Goal: Information Seeking & Learning: Find contact information

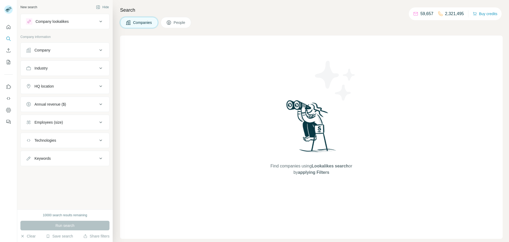
click at [99, 51] on icon at bounding box center [101, 50] width 6 height 6
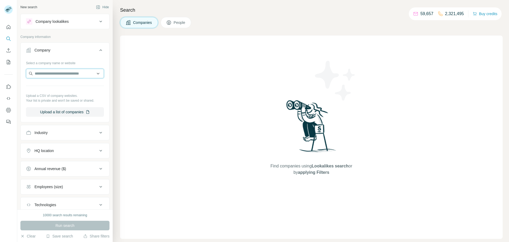
click at [72, 76] on input "text" at bounding box center [65, 74] width 78 height 10
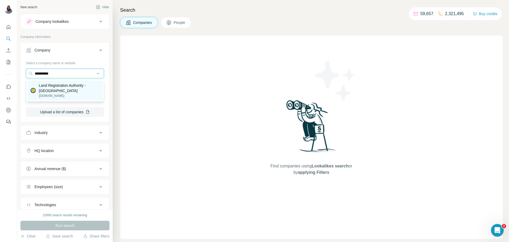
type input "**********"
click at [61, 89] on p "Land Registration Authority - [GEOGRAPHIC_DATA]" at bounding box center [69, 88] width 60 height 11
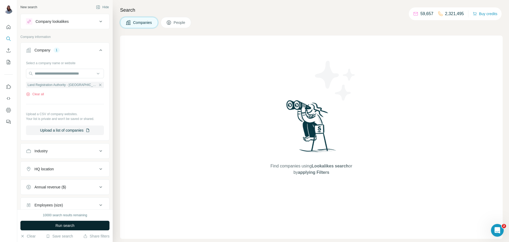
click at [67, 227] on span "Run search" at bounding box center [64, 225] width 19 height 5
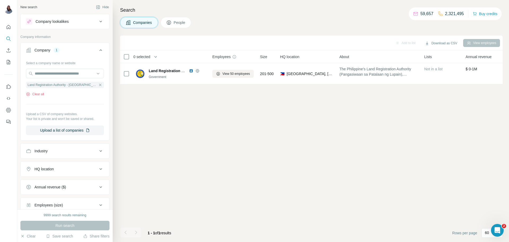
click at [178, 23] on span "People" at bounding box center [180, 22] width 12 height 5
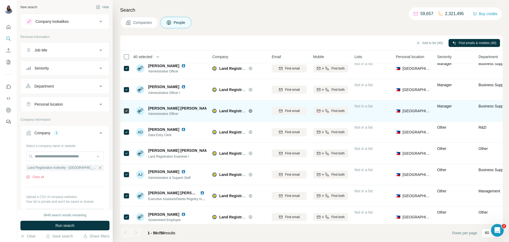
scroll to position [90, 0]
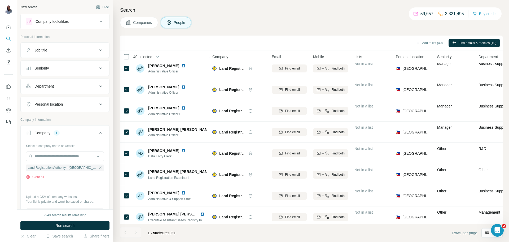
click at [298, 33] on div "Search Companies People Add to list (40) Find emails & mobiles (40) 40 selected…" at bounding box center [311, 121] width 396 height 242
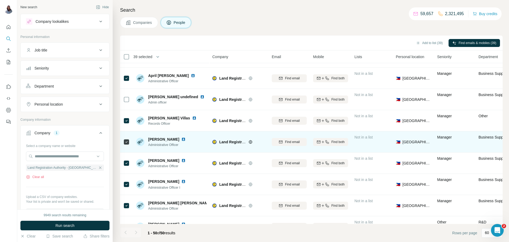
scroll to position [57, 0]
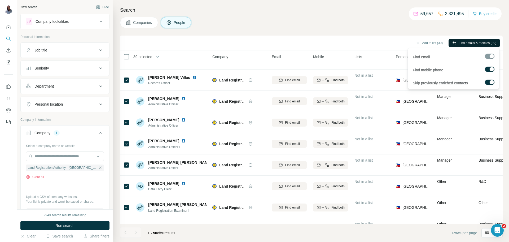
click at [462, 44] on span "Find emails & mobiles (39)" at bounding box center [477, 43] width 38 height 5
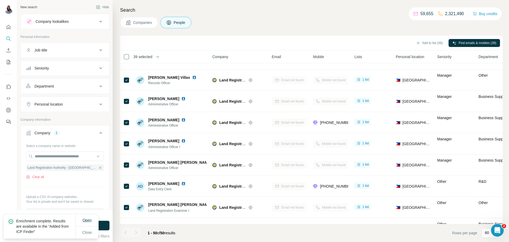
click at [85, 218] on span "Open" at bounding box center [86, 220] width 9 height 4
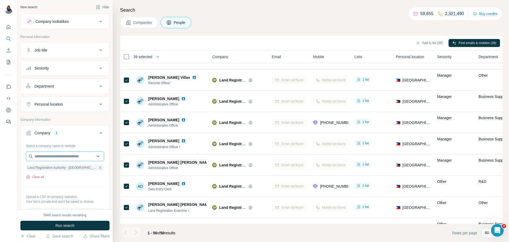
drag, startPoint x: 64, startPoint y: 159, endPoint x: 64, endPoint y: 156, distance: 3.2
click at [64, 159] on input "text" at bounding box center [65, 156] width 78 height 10
paste input "**********"
type input "**********"
click at [56, 171] on p "[DOMAIN_NAME]" at bounding box center [66, 173] width 50 height 5
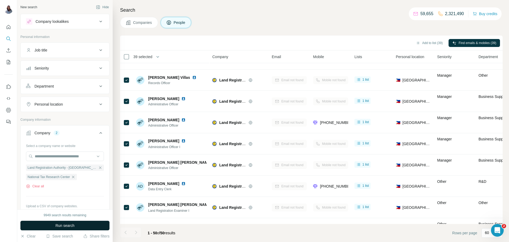
click at [64, 225] on span "Run search" at bounding box center [64, 225] width 19 height 5
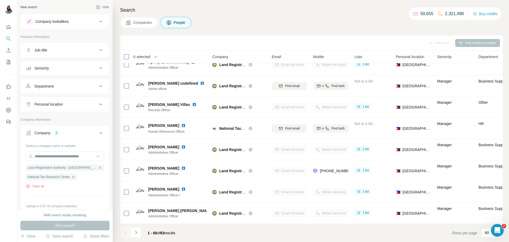
scroll to position [57, 0]
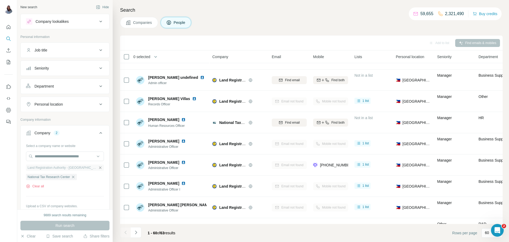
click at [98, 166] on icon "button" at bounding box center [100, 167] width 4 height 4
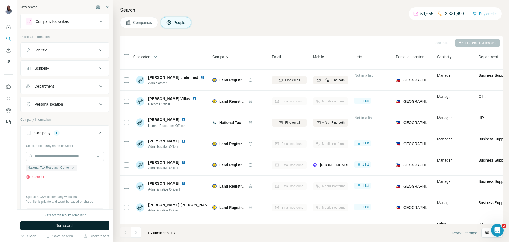
click at [65, 225] on span "Run search" at bounding box center [64, 225] width 19 height 5
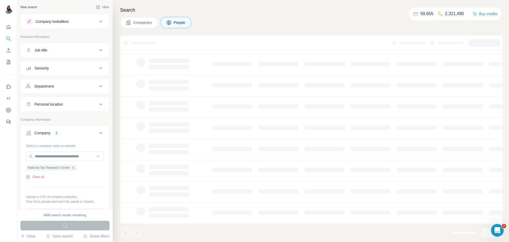
scroll to position [51, 0]
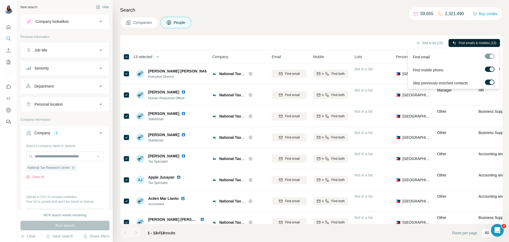
click at [470, 43] on span "Find emails & mobiles (13)" at bounding box center [477, 43] width 38 height 5
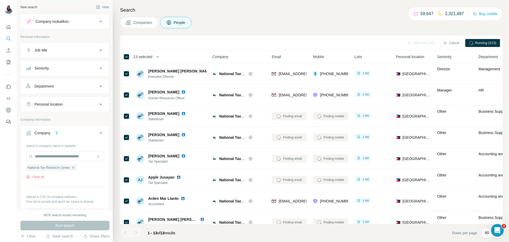
click at [315, 17] on div "Companies People" at bounding box center [311, 22] width 382 height 11
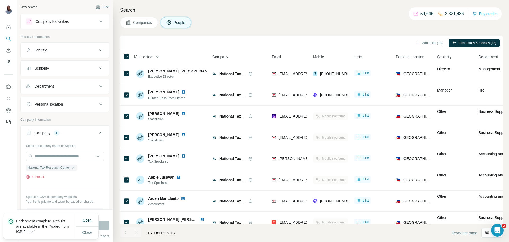
click at [85, 221] on span "Open" at bounding box center [86, 220] width 9 height 4
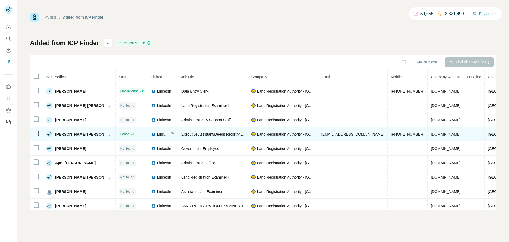
click at [75, 135] on span "[PERSON_NAME] [PERSON_NAME]" at bounding box center [83, 133] width 57 height 5
copy span "[PERSON_NAME] [PERSON_NAME]"
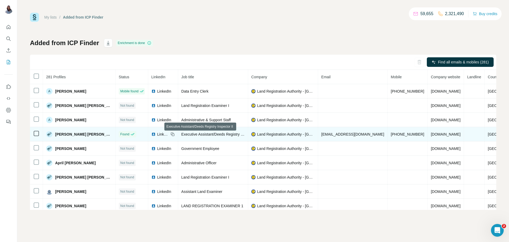
click at [189, 135] on span "Executive Assistant/Deeds Registry Inspector II" at bounding box center [220, 134] width 78 height 4
copy span "Executive Assistant/Deeds Registry Inspector II"
click at [326, 135] on span "[EMAIL_ADDRESS][DOMAIN_NAME]" at bounding box center [352, 134] width 63 height 4
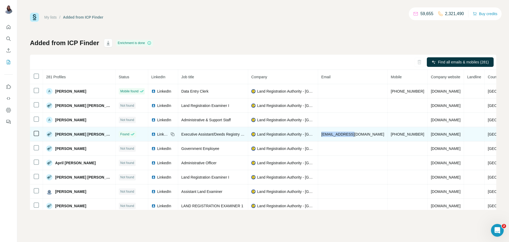
click at [326, 135] on span "[EMAIL_ADDRESS][DOMAIN_NAME]" at bounding box center [352, 134] width 63 height 4
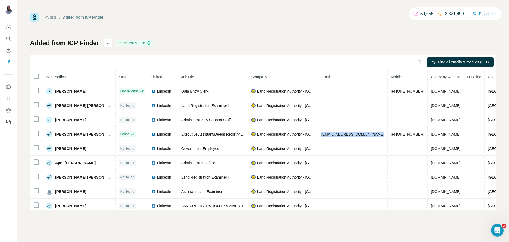
copy span "[EMAIL_ADDRESS][DOMAIN_NAME]"
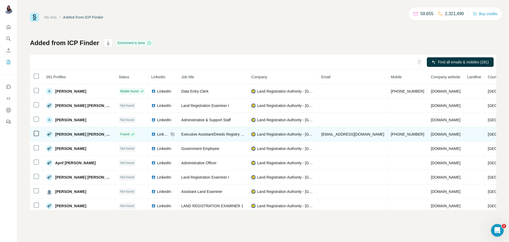
click at [70, 134] on span "[PERSON_NAME] [PERSON_NAME]" at bounding box center [83, 133] width 57 height 5
copy span "[PERSON_NAME] [PERSON_NAME]"
click at [203, 135] on span "Executive Assistant/Deeds Registry Inspector II" at bounding box center [220, 134] width 78 height 4
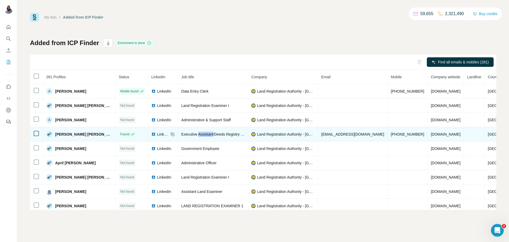
click at [203, 135] on span "Executive Assistant/Deeds Registry Inspector II" at bounding box center [220, 134] width 78 height 4
copy span "Executive Assistant/Deeds Registry Inspector II"
click at [339, 133] on span "[EMAIL_ADDRESS][DOMAIN_NAME]" at bounding box center [352, 134] width 63 height 4
click at [340, 132] on span "[EMAIL_ADDRESS][DOMAIN_NAME]" at bounding box center [352, 134] width 63 height 4
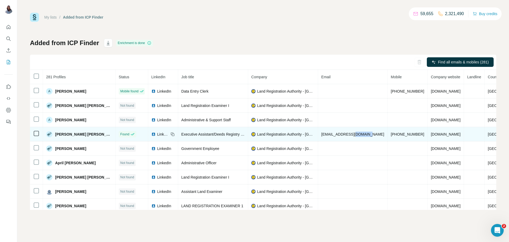
click at [341, 134] on span "[EMAIL_ADDRESS][DOMAIN_NAME]" at bounding box center [352, 134] width 63 height 4
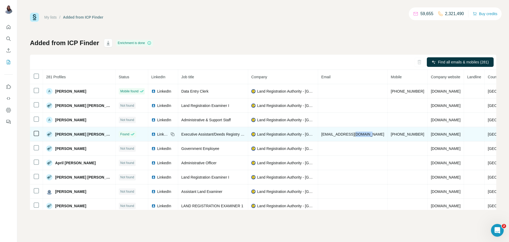
click at [341, 134] on span "[EMAIL_ADDRESS][DOMAIN_NAME]" at bounding box center [352, 134] width 63 height 4
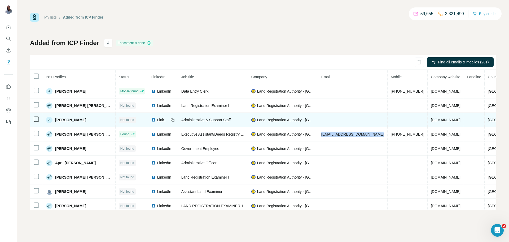
copy span "[EMAIL_ADDRESS][DOMAIN_NAME]"
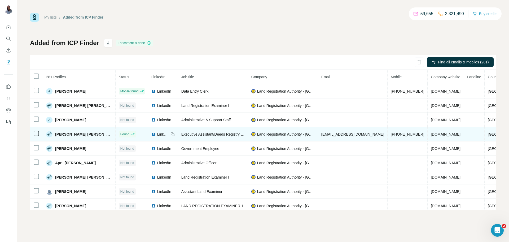
click at [393, 135] on span "[PHONE_NUMBER]" at bounding box center [407, 134] width 33 height 4
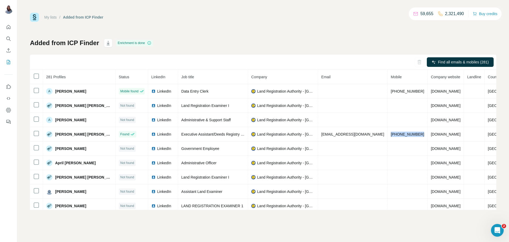
copy span "[PHONE_NUMBER]"
click at [343, 43] on div "Added from ICP Finder Enrichment is done Find all emails & mobiles (281) 281 Pr…" at bounding box center [263, 124] width 466 height 171
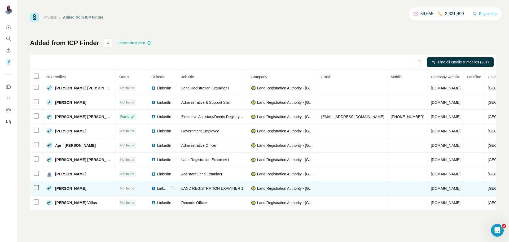
scroll to position [20, 0]
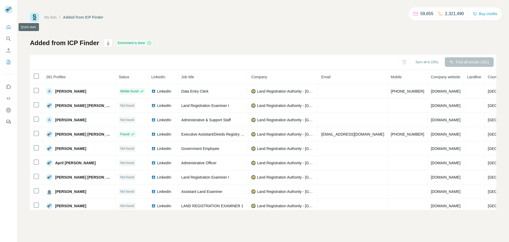
click at [9, 27] on icon "Quick start" at bounding box center [8, 26] width 5 height 5
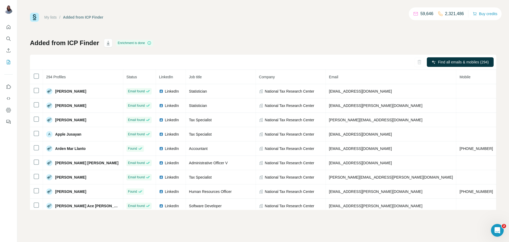
click at [302, 16] on div "My lists / Added from ICP Finder 59,646 2,321,486 Buy credits" at bounding box center [263, 17] width 466 height 9
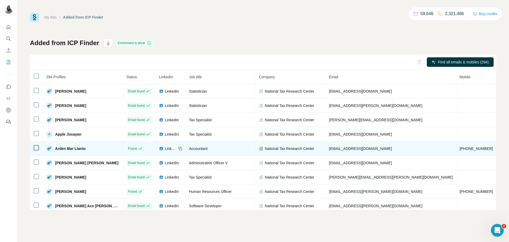
click at [67, 150] on span "Arden Mar Llanto" at bounding box center [70, 148] width 30 height 5
copy span "Arden Mar Llanto"
click at [189, 149] on span "Accountant" at bounding box center [198, 148] width 19 height 4
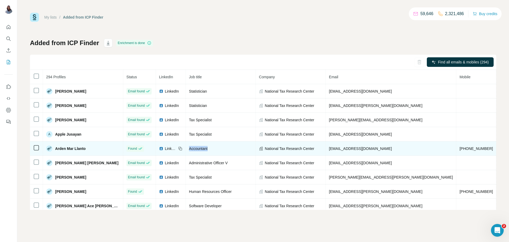
click at [189, 149] on span "Accountant" at bounding box center [198, 148] width 19 height 4
copy tr "Accountant"
click at [334, 150] on span "[EMAIL_ADDRESS][DOMAIN_NAME]" at bounding box center [360, 148] width 63 height 4
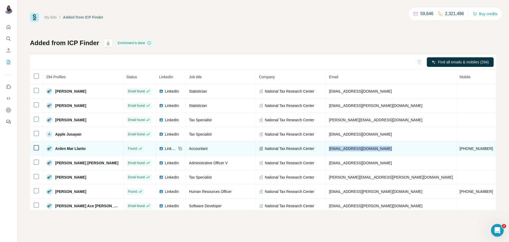
click at [334, 150] on span "[EMAIL_ADDRESS][DOMAIN_NAME]" at bounding box center [360, 148] width 63 height 4
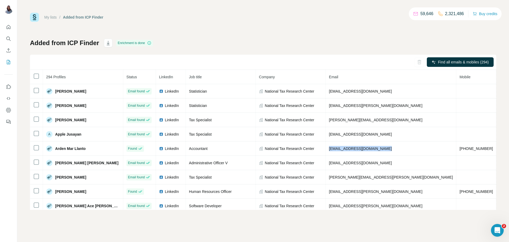
copy span "[EMAIL_ADDRESS][DOMAIN_NAME]"
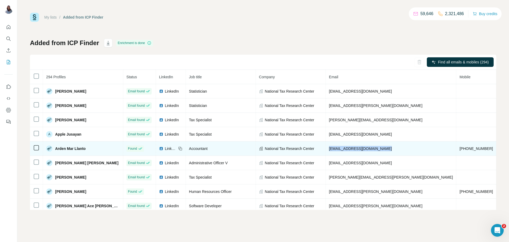
click at [456, 145] on td "[PHONE_NUMBER]" at bounding box center [476, 148] width 40 height 14
click at [459, 149] on span "[PHONE_NUMBER]" at bounding box center [475, 148] width 33 height 4
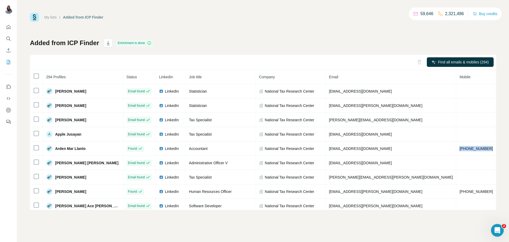
copy span "[PHONE_NUMBER]"
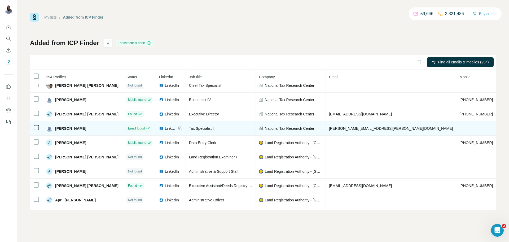
scroll to position [135, 0]
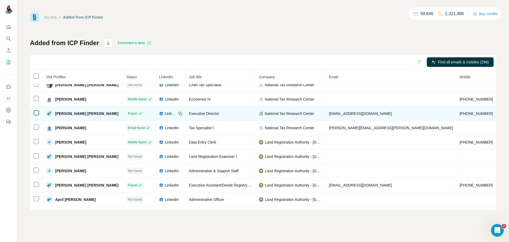
click at [71, 116] on span "[PERSON_NAME] [PERSON_NAME]" at bounding box center [86, 113] width 63 height 5
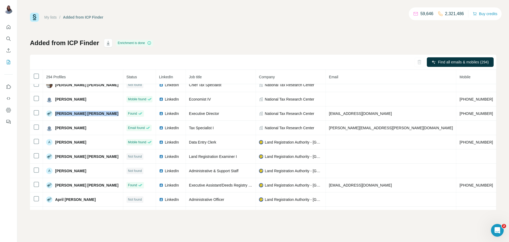
copy span "[PERSON_NAME] [PERSON_NAME]"
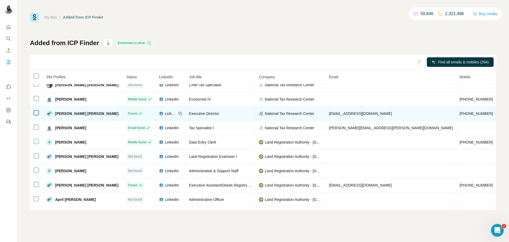
click at [335, 116] on span "[EMAIL_ADDRESS][DOMAIN_NAME]" at bounding box center [360, 113] width 63 height 4
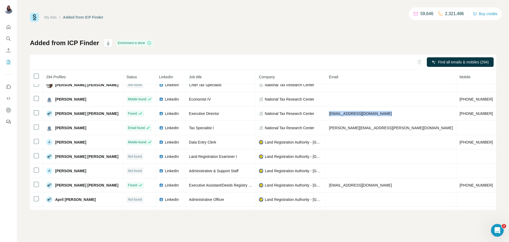
copy span "[EMAIL_ADDRESS][DOMAIN_NAME]"
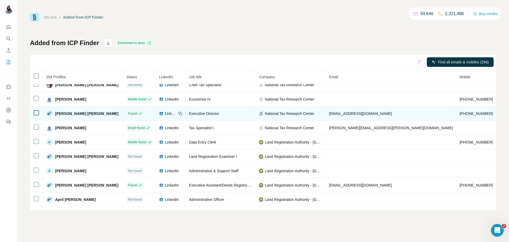
click at [456, 114] on td "[PHONE_NUMBER]" at bounding box center [476, 113] width 40 height 14
click at [459, 116] on span "[PHONE_NUMBER]" at bounding box center [475, 113] width 33 height 4
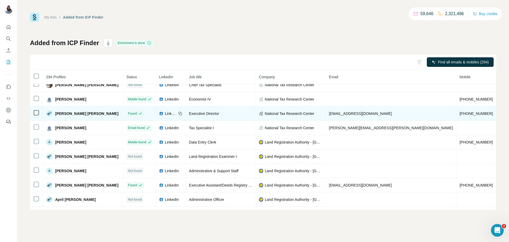
click at [189, 116] on span "Executive Director" at bounding box center [204, 113] width 30 height 4
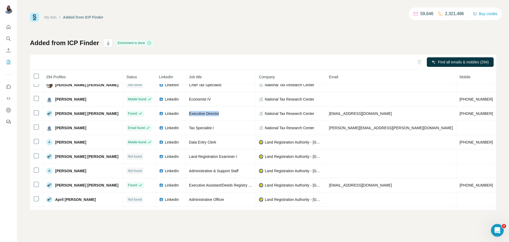
copy tr "Executive Director"
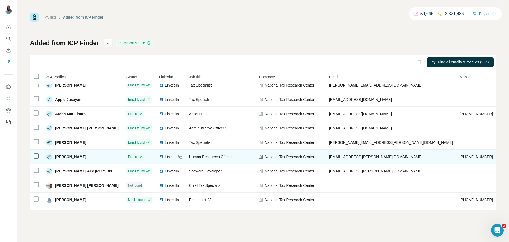
scroll to position [36, 0]
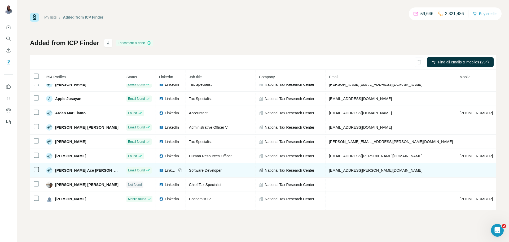
click at [77, 173] on span "[PERSON_NAME] Ace [PERSON_NAME]" at bounding box center [87, 169] width 65 height 5
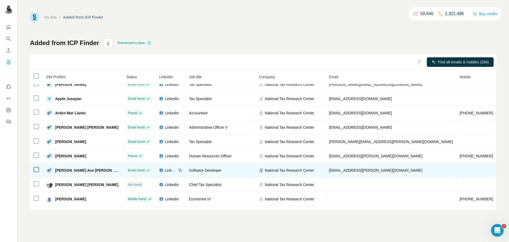
click at [77, 173] on span "[PERSON_NAME] Ace [PERSON_NAME]" at bounding box center [87, 169] width 65 height 5
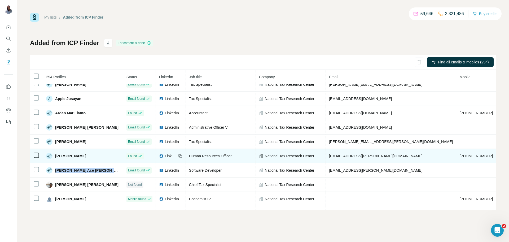
copy span "[PERSON_NAME] Ace [PERSON_NAME]"
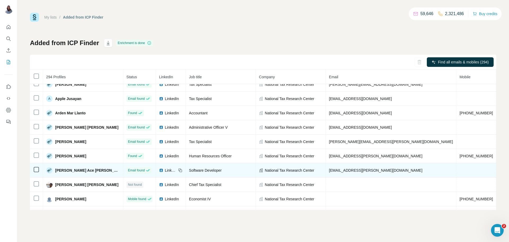
click at [334, 172] on span "[EMAIL_ADDRESS][PERSON_NAME][DOMAIN_NAME]" at bounding box center [375, 170] width 93 height 4
copy span "[EMAIL_ADDRESS][PERSON_NAME][DOMAIN_NAME]"
click at [194, 172] on span "Software Developer" at bounding box center [205, 170] width 33 height 4
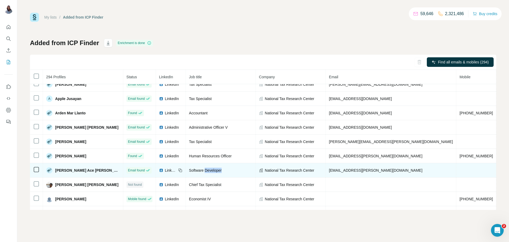
click at [194, 172] on span "Software Developer" at bounding box center [205, 170] width 33 height 4
copy tr "Software Developer"
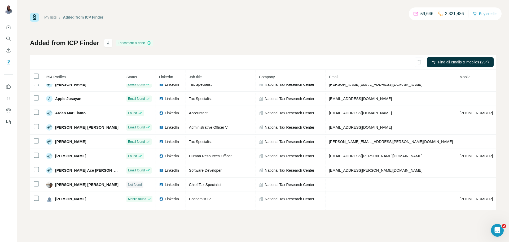
click at [242, 33] on div "My lists / Added from ICP Finder 59,646 2,321,486 Buy credits Added from ICP Fi…" at bounding box center [263, 111] width 466 height 197
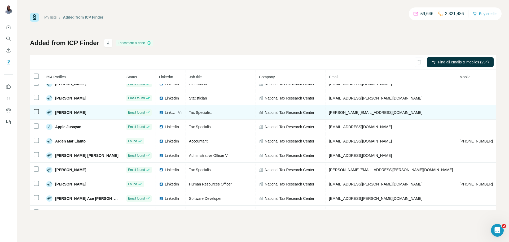
scroll to position [0, 0]
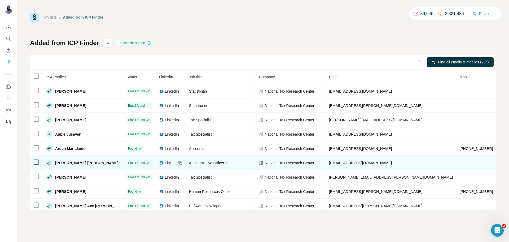
click at [69, 165] on span "[PERSON_NAME] [PERSON_NAME]" at bounding box center [86, 162] width 63 height 5
drag, startPoint x: 96, startPoint y: 164, endPoint x: 55, endPoint y: 166, distance: 40.8
click at [55, 166] on div "[PERSON_NAME] [PERSON_NAME]" at bounding box center [83, 163] width 74 height 6
click at [193, 164] on span "Administrative Officer V" at bounding box center [208, 163] width 39 height 4
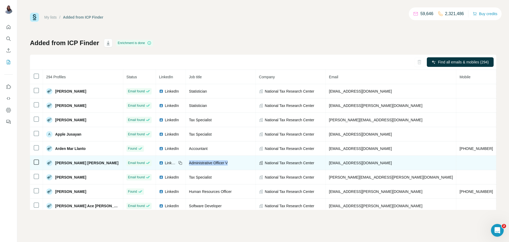
click at [193, 164] on span "Administrative Officer V" at bounding box center [208, 163] width 39 height 4
click at [334, 164] on span "[EMAIL_ADDRESS][DOMAIN_NAME]" at bounding box center [360, 163] width 63 height 4
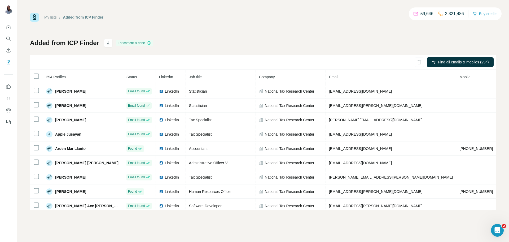
click at [254, 42] on div "Added from ICP Finder Enrichment is done Find all emails & mobiles (294) 294 Pr…" at bounding box center [263, 124] width 466 height 171
